Goal: Information Seeking & Learning: Learn about a topic

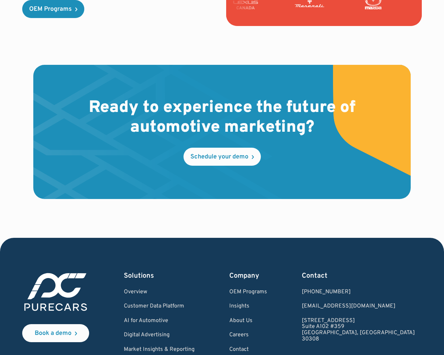
scroll to position [1985, 0]
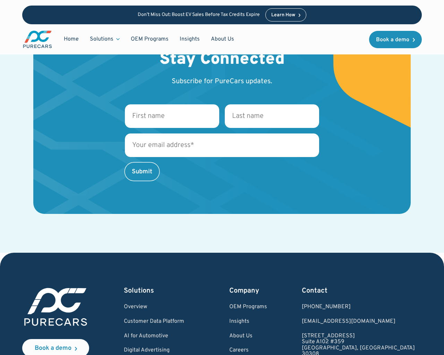
scroll to position [1283, 0]
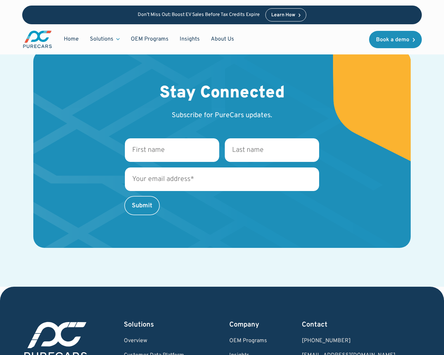
scroll to position [1331, 0]
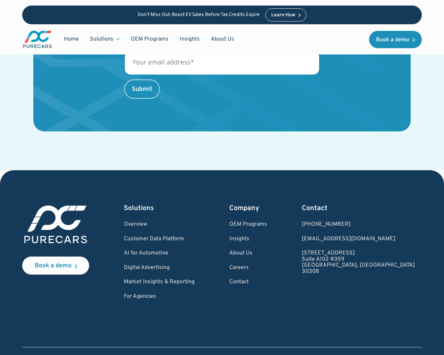
scroll to position [1331, 0]
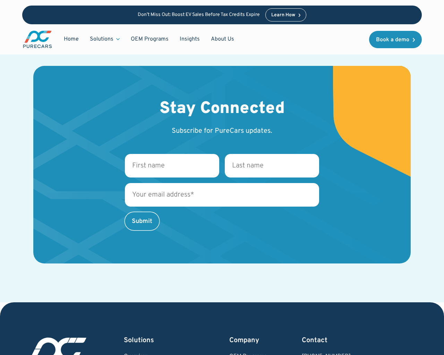
scroll to position [1182, 0]
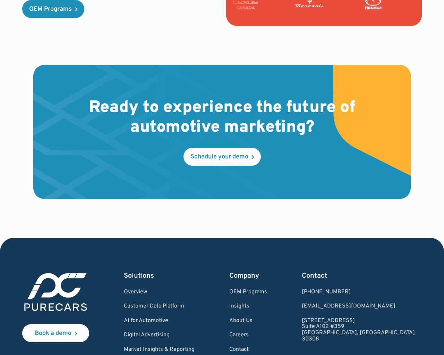
scroll to position [1985, 0]
